Goal: Task Accomplishment & Management: Use online tool/utility

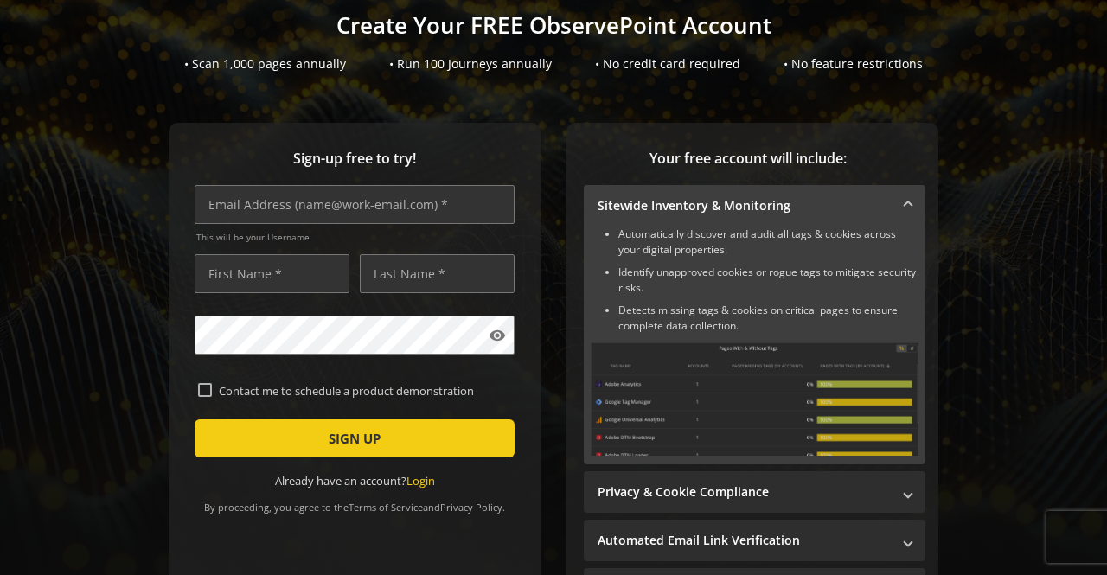
scroll to position [86, 0]
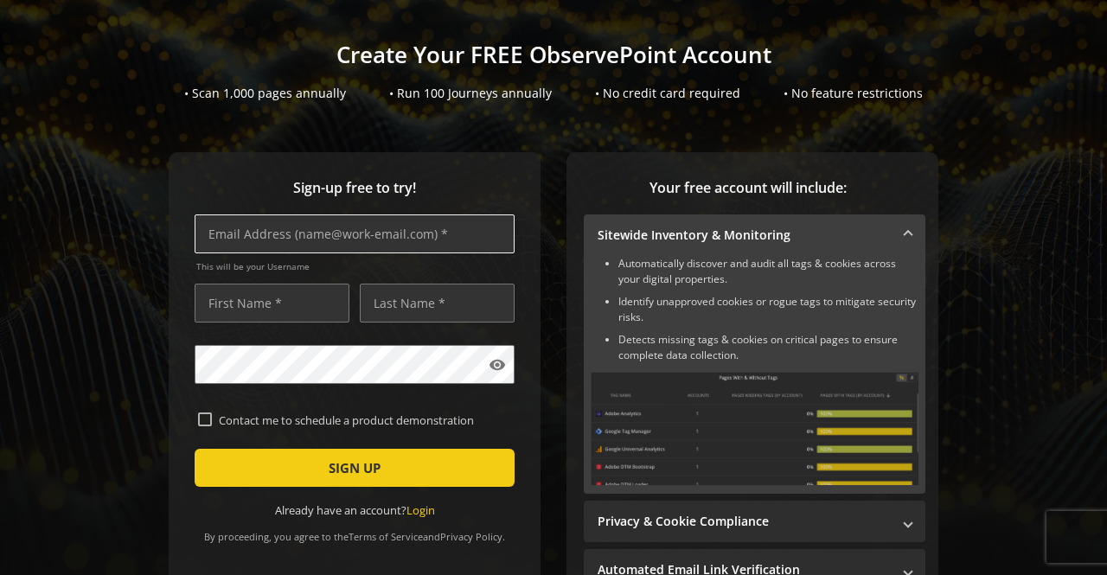
click at [363, 234] on input "text" at bounding box center [355, 233] width 320 height 39
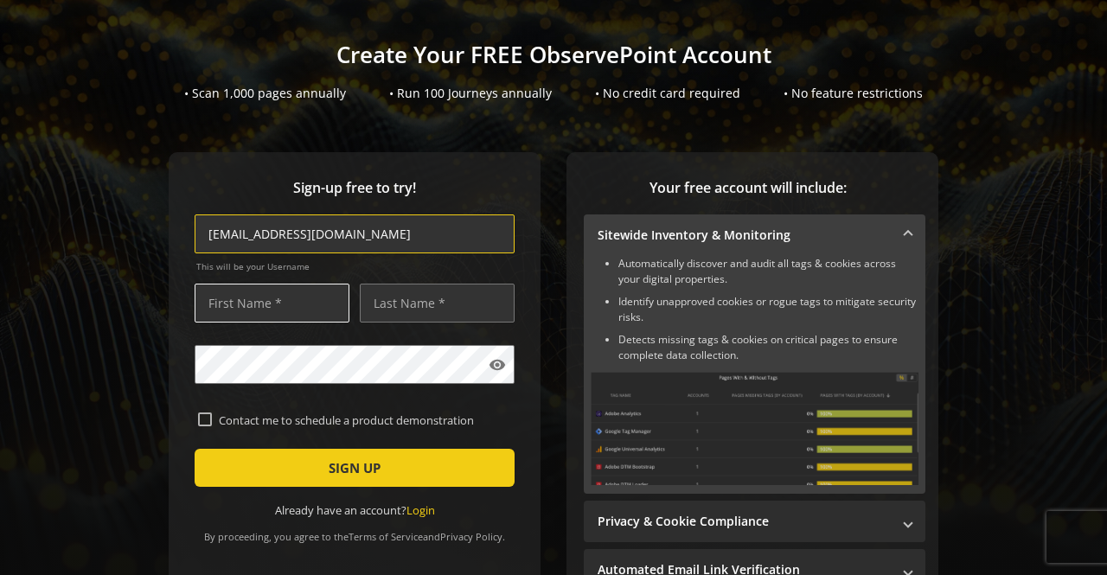
type input "[EMAIL_ADDRESS][DOMAIN_NAME]"
click at [287, 304] on input "text" at bounding box center [272, 303] width 155 height 39
type input "[PERSON_NAME]"
click at [393, 305] on input "text" at bounding box center [437, 303] width 155 height 39
type input "[PERSON_NAME]"
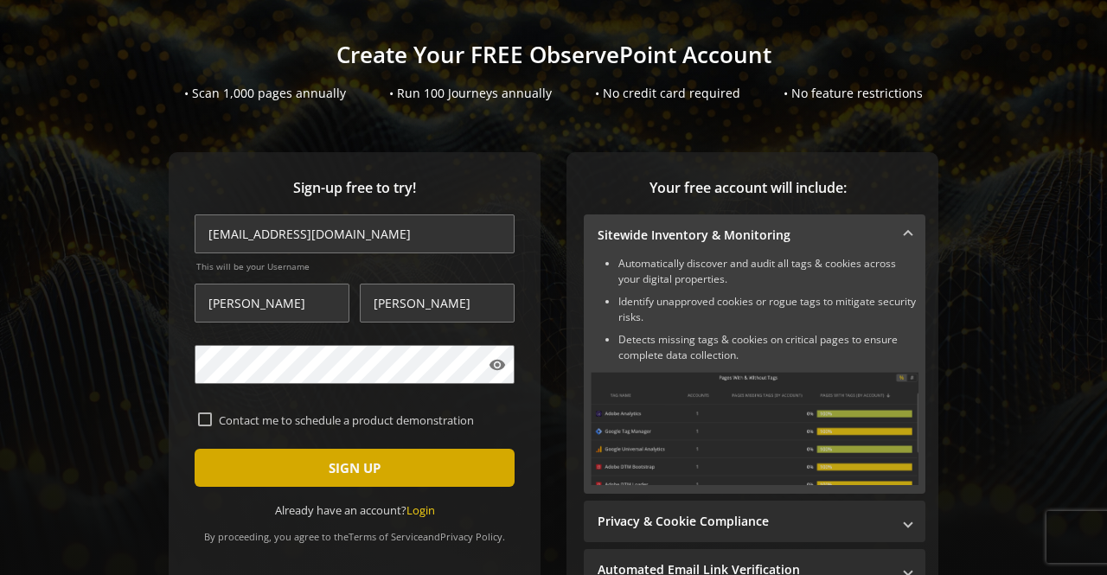
click at [352, 470] on span "SIGN UP" at bounding box center [355, 467] width 52 height 31
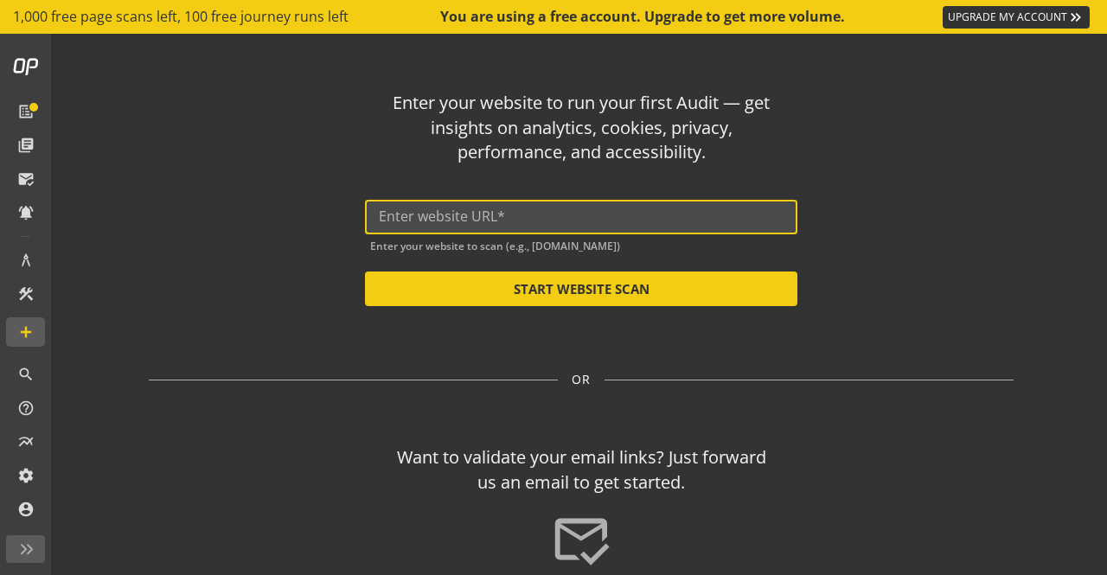
click at [452, 222] on input "text" at bounding box center [581, 216] width 405 height 16
paste input "[URL][DOMAIN_NAME]"
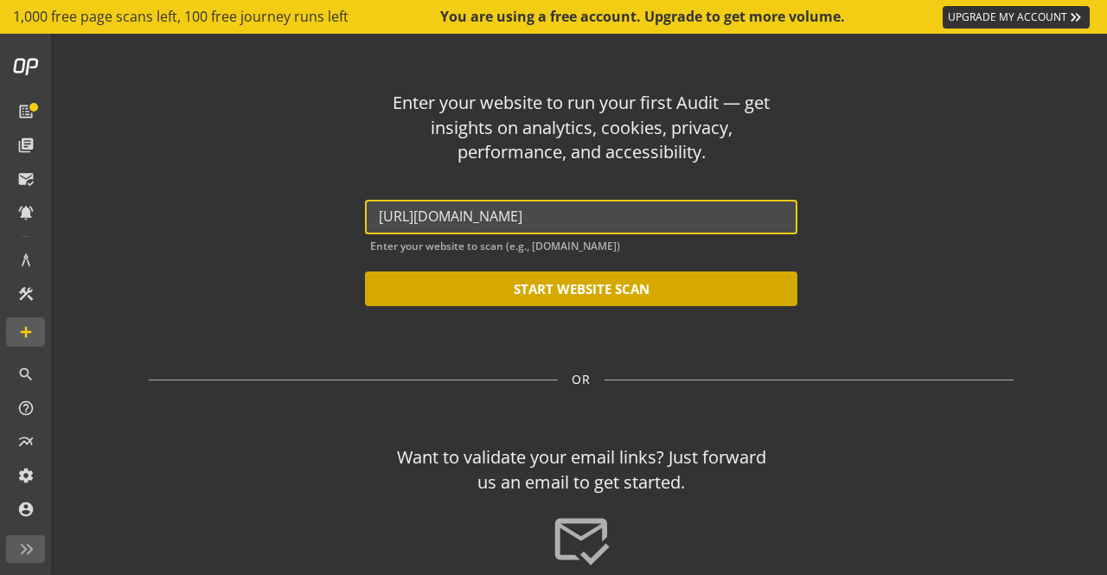
type input "[URL][DOMAIN_NAME]"
click at [568, 282] on button "START WEBSITE SCAN" at bounding box center [581, 289] width 432 height 35
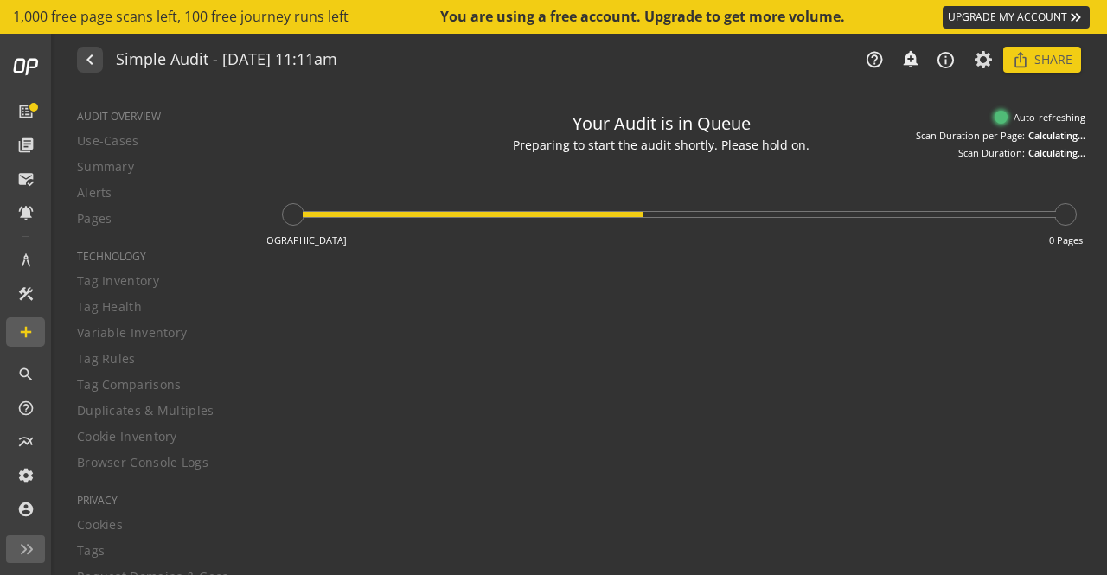
type textarea "Notes can include: -a description of what this audit is validating -changes in …"
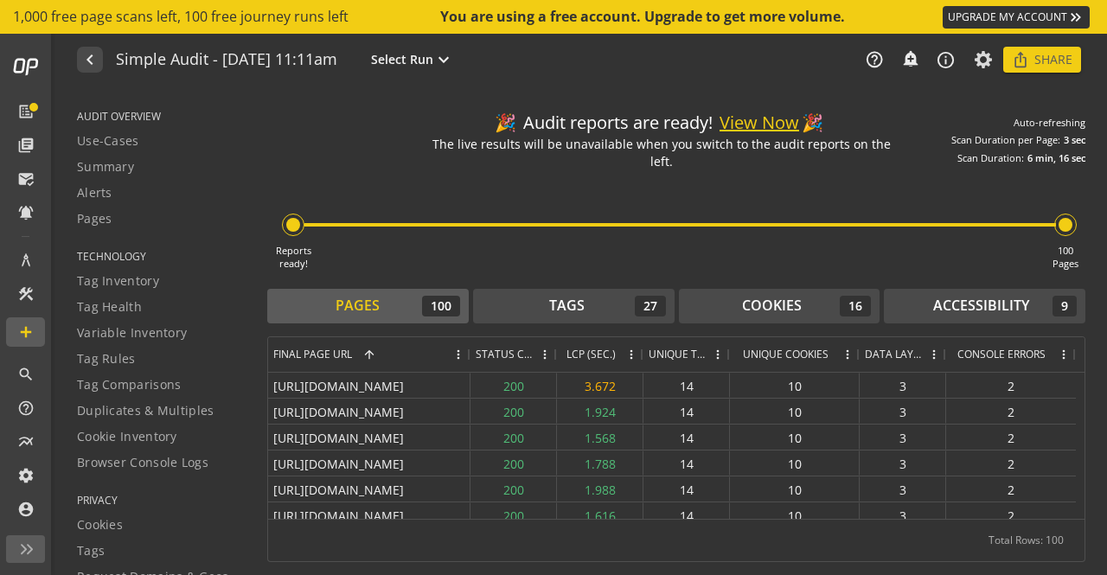
click at [758, 130] on button "View Now" at bounding box center [759, 123] width 80 height 25
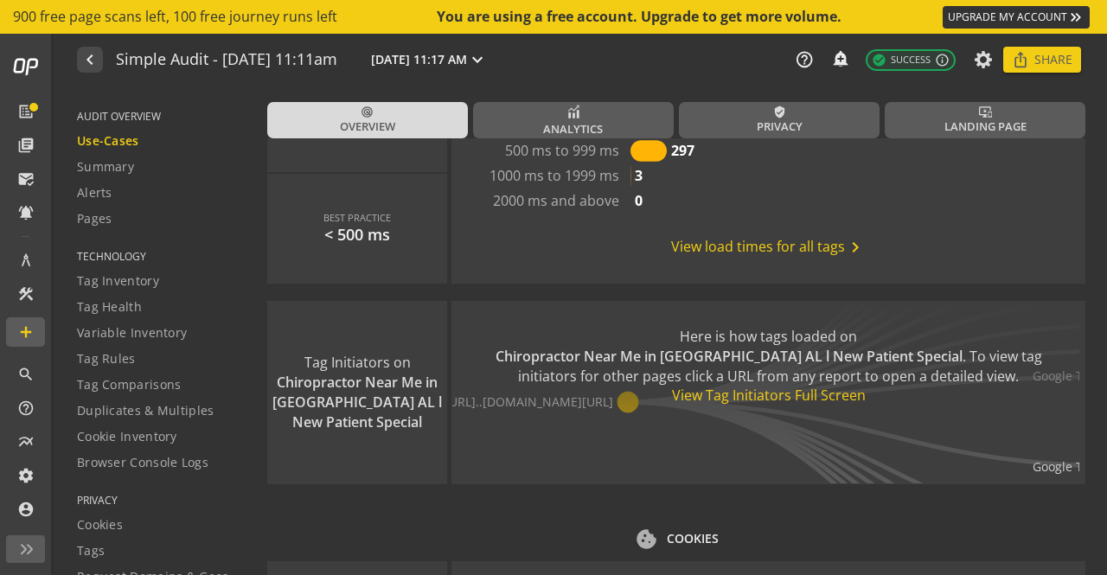
scroll to position [1989, 0]
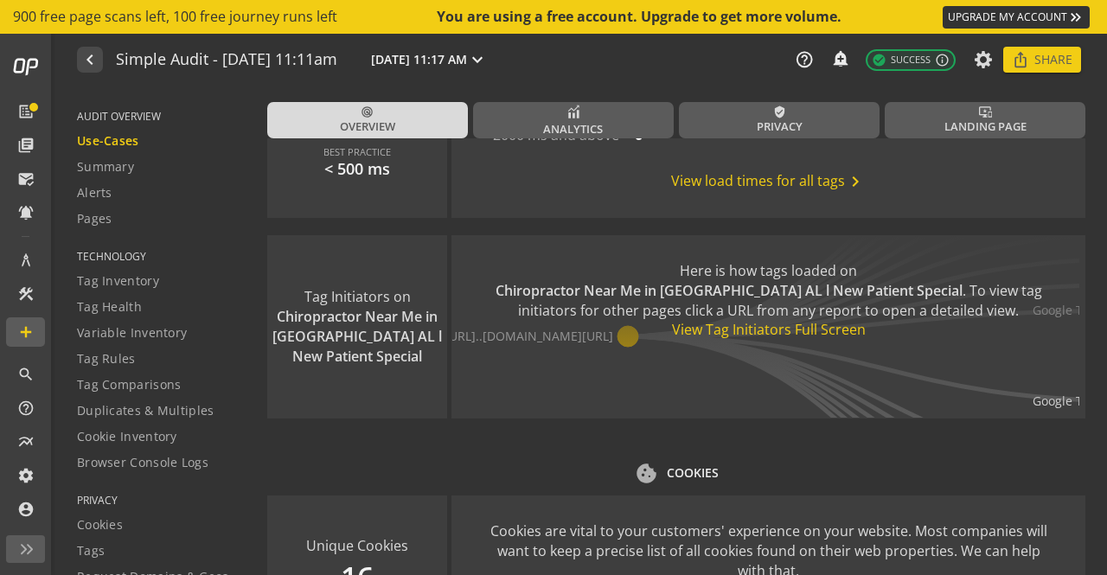
click at [762, 333] on div "View Tag Initiators Full Screen" at bounding box center [768, 330] width 565 height 20
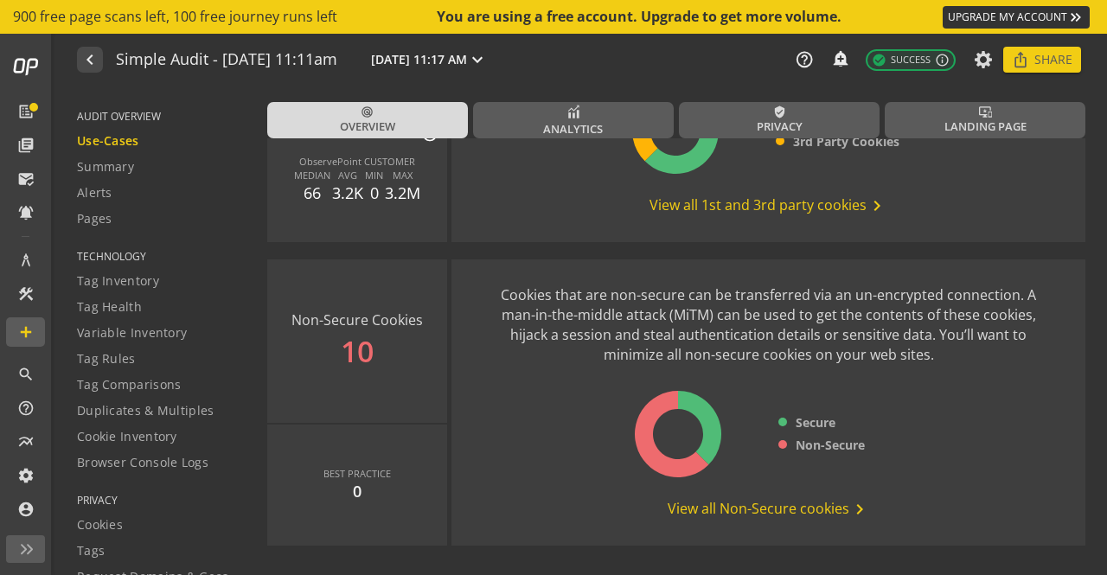
scroll to position [2587, 0]
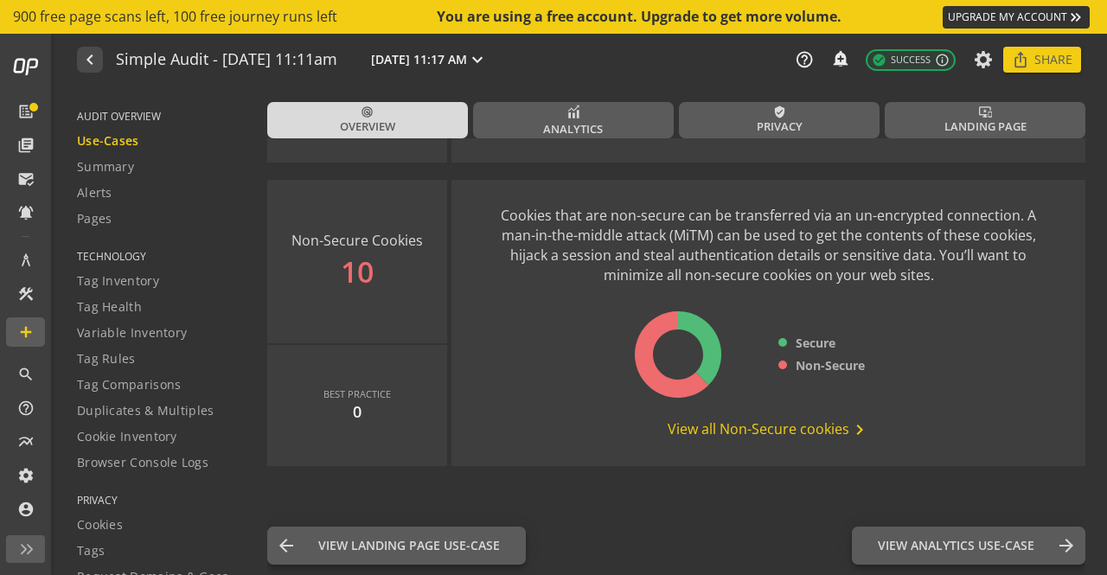
click at [769, 427] on span "View all Non-Secure cookies chevron_right" at bounding box center [769, 429] width 202 height 21
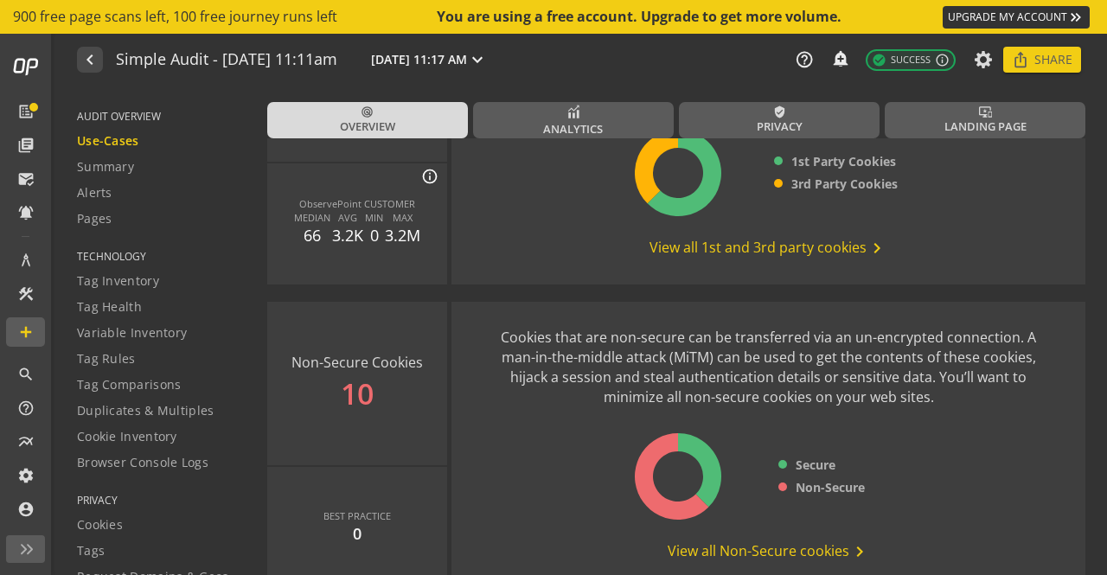
scroll to position [2587, 0]
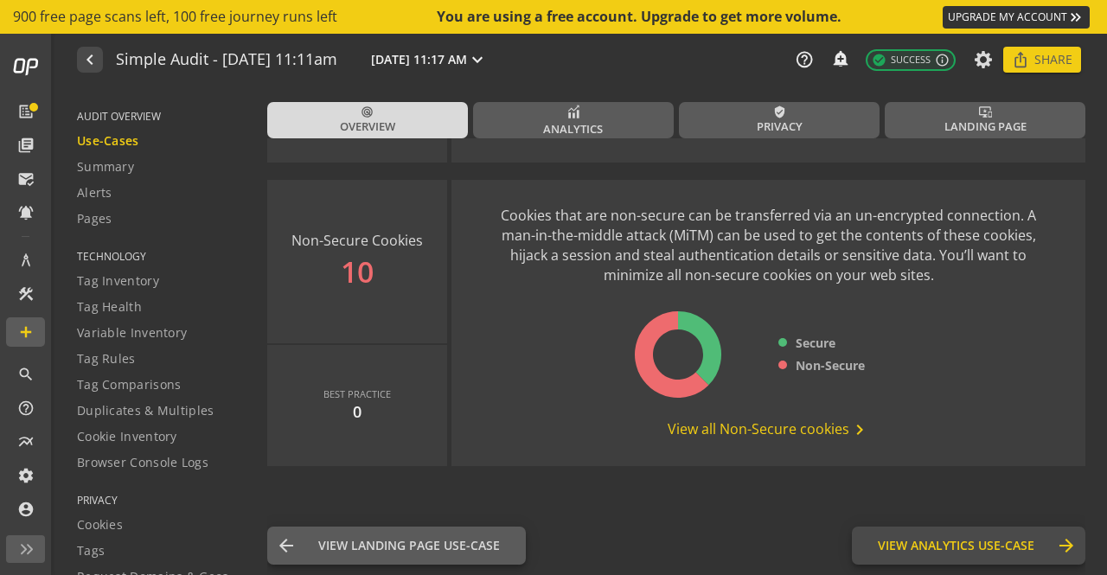
click at [988, 542] on span "View Analytics Use-Case" at bounding box center [956, 545] width 157 height 17
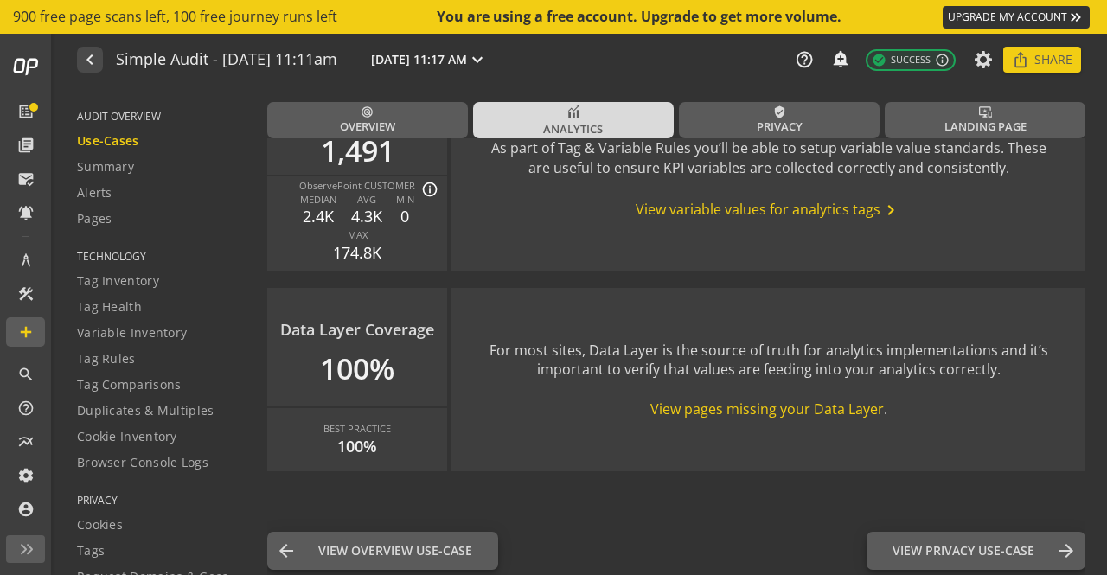
scroll to position [2345, 0]
